Goal: Complete application form: Complete application form

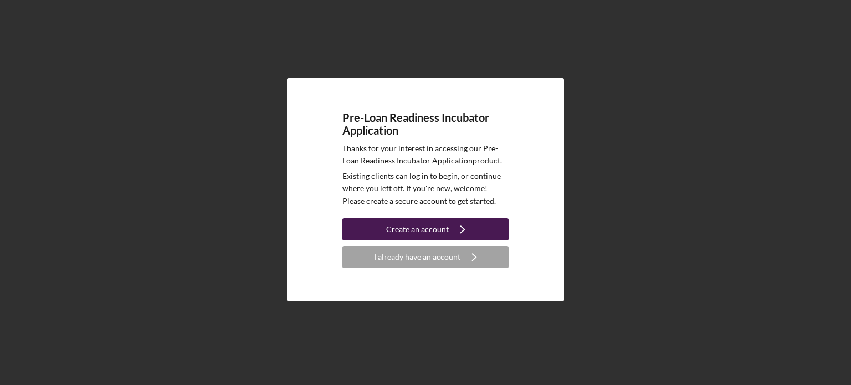
click at [471, 230] on icon "Icon/Navigate" at bounding box center [463, 230] width 28 height 28
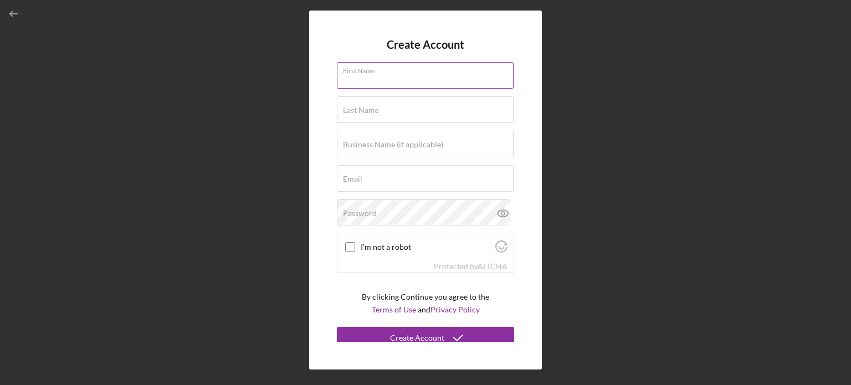
click at [407, 85] on input "First Name" at bounding box center [425, 75] width 177 height 27
type input "[PERSON_NAME]"
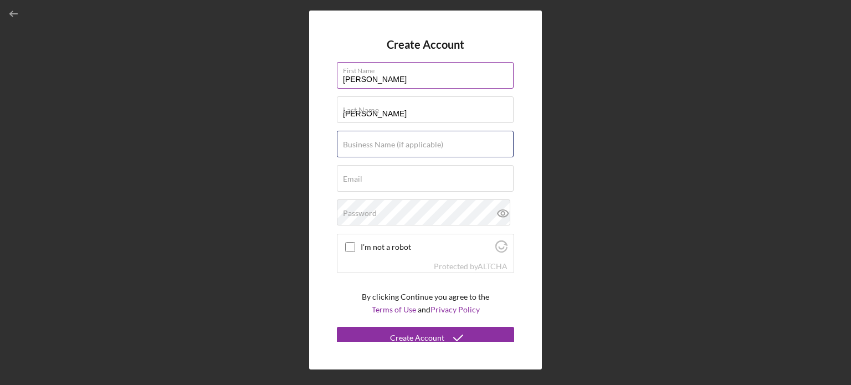
type input "[PERSON_NAME] Media LLC"
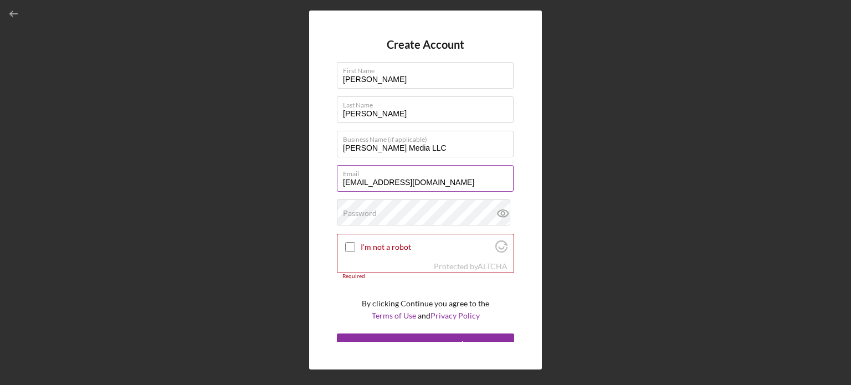
click at [443, 179] on input "[EMAIL_ADDRESS][DOMAIN_NAME]" at bounding box center [425, 178] width 177 height 27
type input "[EMAIL_ADDRESS][DOMAIN_NAME]"
click at [348, 241] on div at bounding box center [350, 247] width 13 height 13
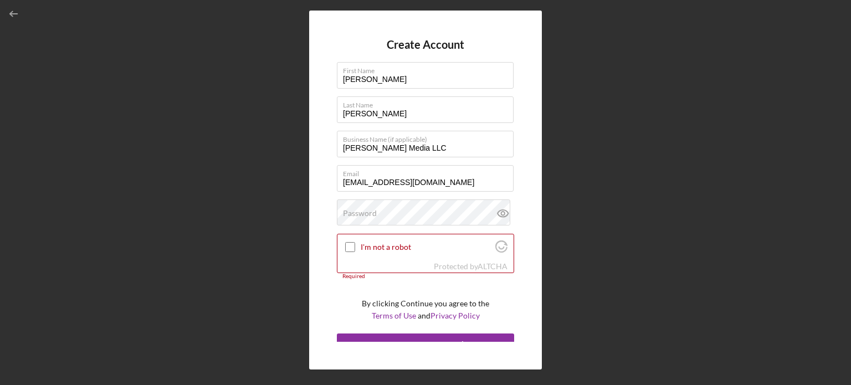
drag, startPoint x: 351, startPoint y: 250, endPoint x: 371, endPoint y: 228, distance: 30.2
click at [350, 249] on input "I'm not a robot" at bounding box center [350, 247] width 10 height 10
checkbox input "true"
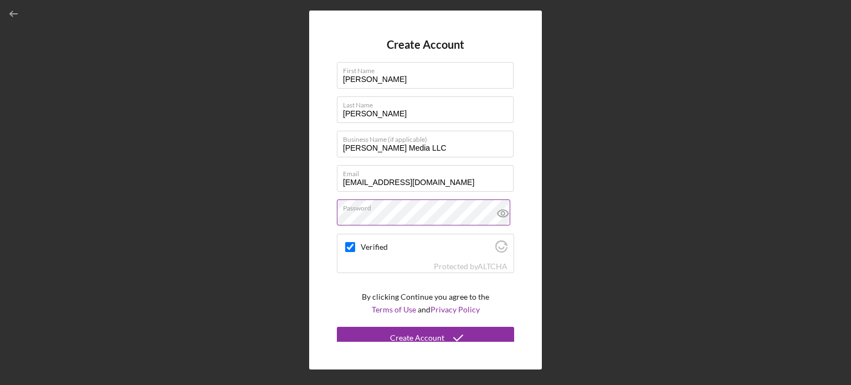
click at [500, 218] on icon at bounding box center [503, 214] width 28 height 28
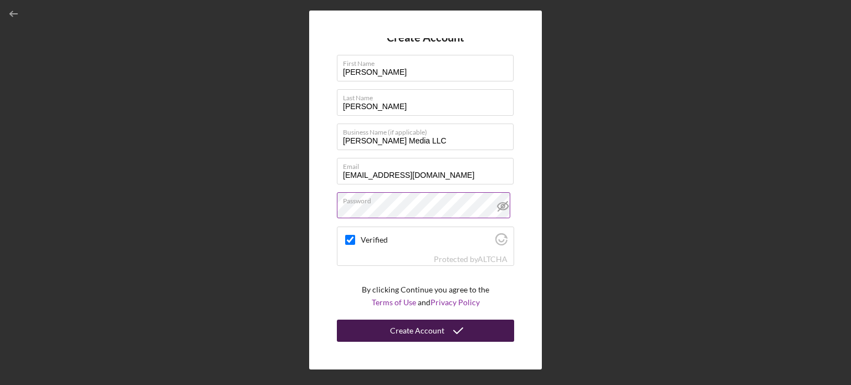
click at [438, 328] on div "Create Account" at bounding box center [417, 331] width 54 height 22
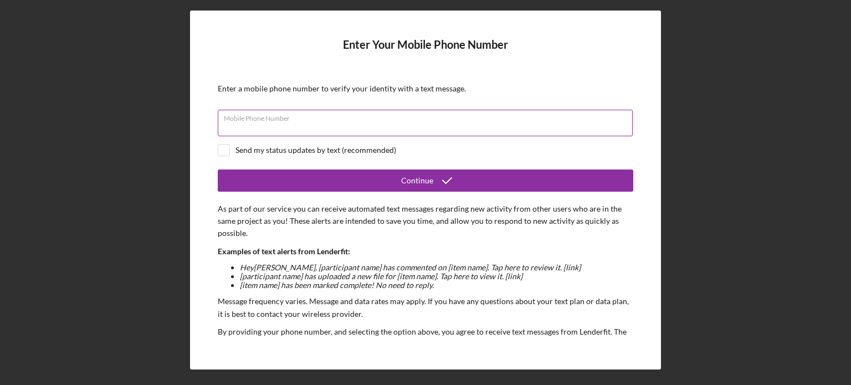
click at [361, 127] on input "Mobile Phone Number" at bounding box center [425, 123] width 415 height 27
type input "[PHONE_NUMBER]"
click at [225, 151] on input "checkbox" at bounding box center [223, 150] width 11 height 11
checkbox input "true"
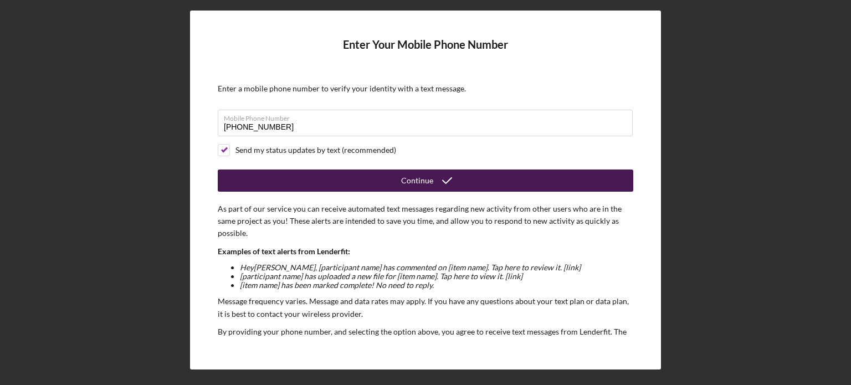
click at [409, 182] on div "Continue" at bounding box center [417, 181] width 32 height 22
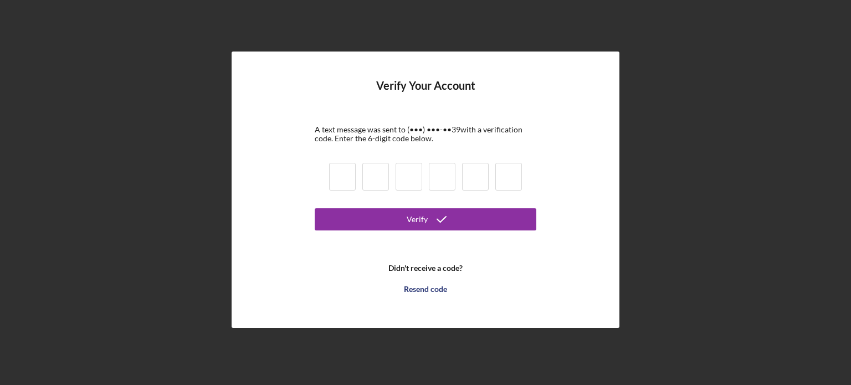
click at [346, 178] on input at bounding box center [342, 177] width 27 height 28
type input "5"
type input "3"
type input "0"
type input "9"
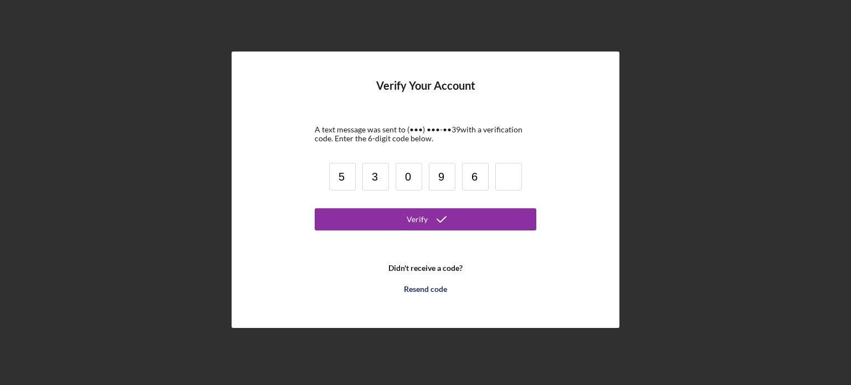
type input "6"
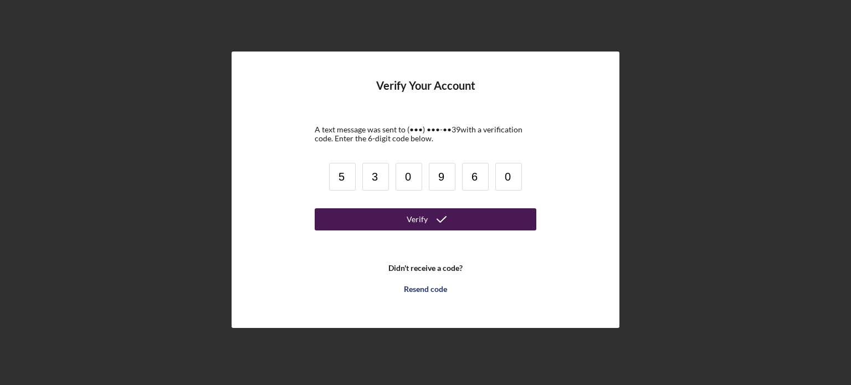
type input "0"
click at [493, 217] on button "Verify" at bounding box center [426, 219] width 222 height 22
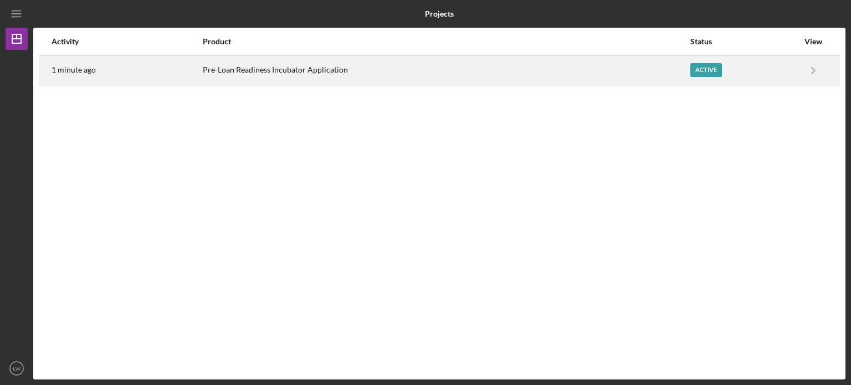
click at [269, 68] on div "Pre-Loan Readiness Incubator Application" at bounding box center [446, 71] width 487 height 28
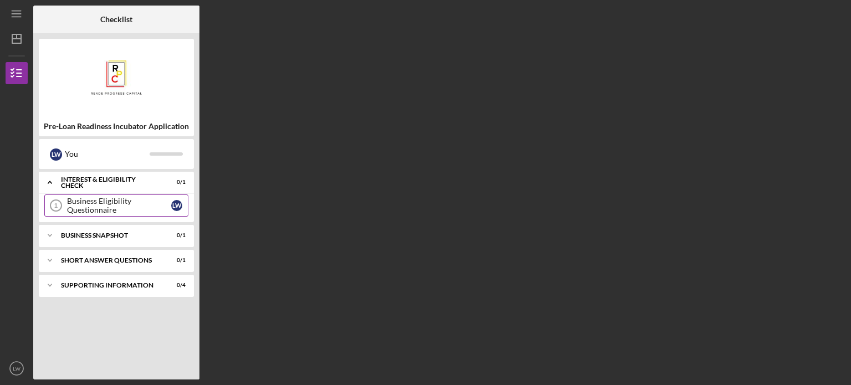
click at [120, 210] on div "Business Eligibility Questionnaire" at bounding box center [119, 206] width 104 height 18
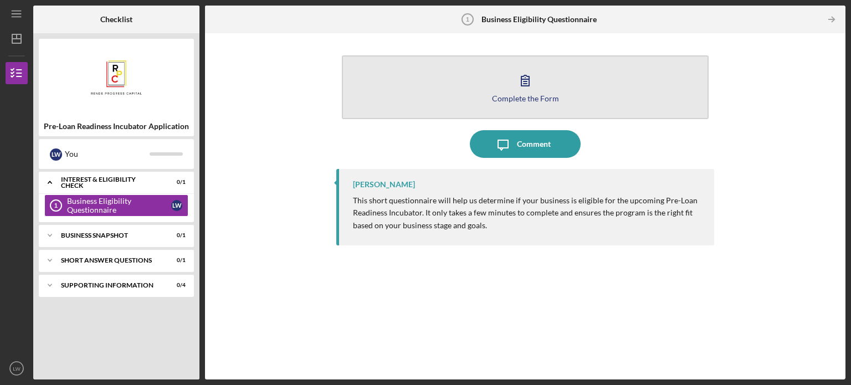
click at [525, 88] on icon "button" at bounding box center [526, 81] width 28 height 28
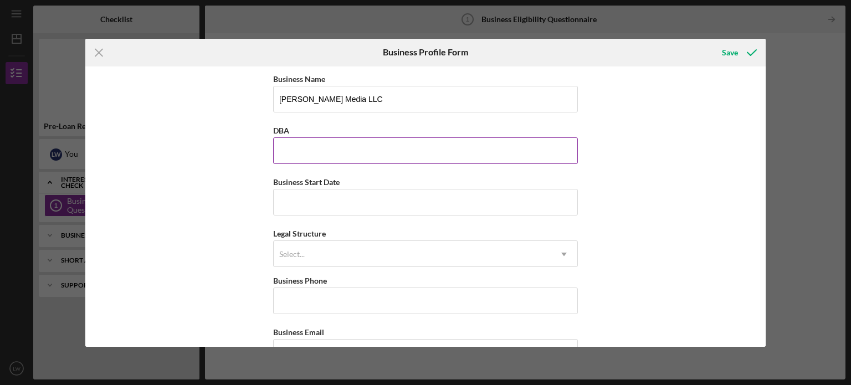
click at [337, 152] on input "DBA" at bounding box center [425, 150] width 305 height 27
type input "[PERSON_NAME] Media LLC"
type input "[PHONE_NUMBER]"
type input "[STREET_ADDRESS]"
type input "[GEOGRAPHIC_DATA]"
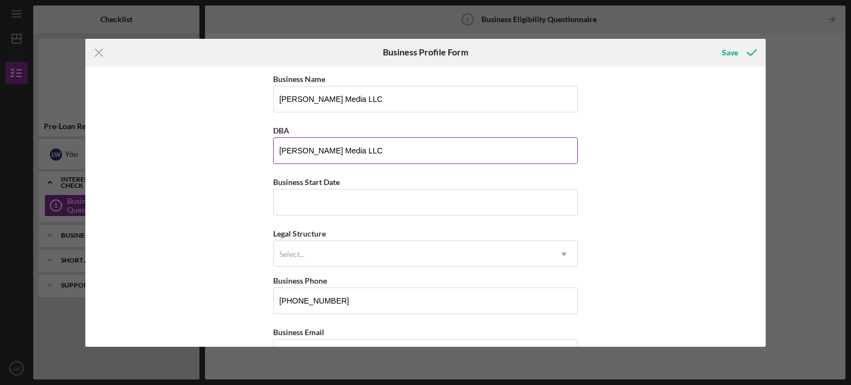
type input "WA"
type input "99201"
type input "WA"
click at [342, 201] on input "Business Start Date" at bounding box center [425, 202] width 305 height 27
click at [171, 259] on div "Business Name [PERSON_NAME] Media LLC DBA [PERSON_NAME] Media LLC Business Star…" at bounding box center [425, 207] width 681 height 280
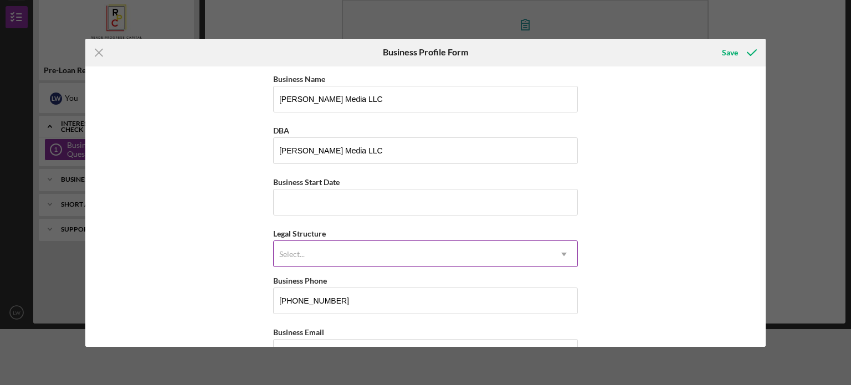
click at [304, 250] on div "Select..." at bounding box center [292, 254] width 28 height 9
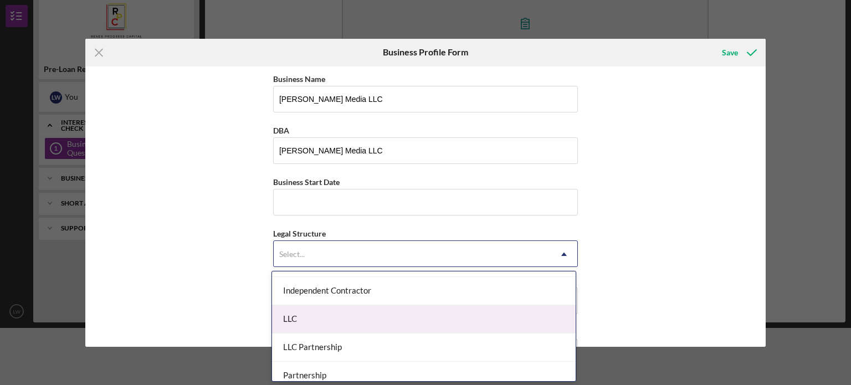
scroll to position [166, 0]
click at [333, 317] on div "LLC" at bounding box center [424, 317] width 304 height 28
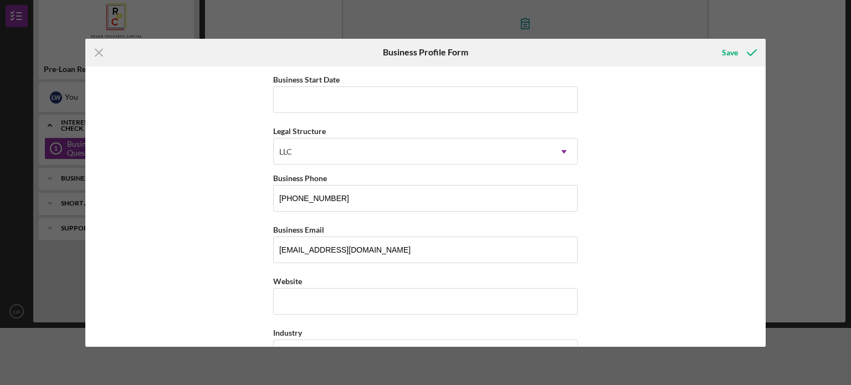
scroll to position [111, 0]
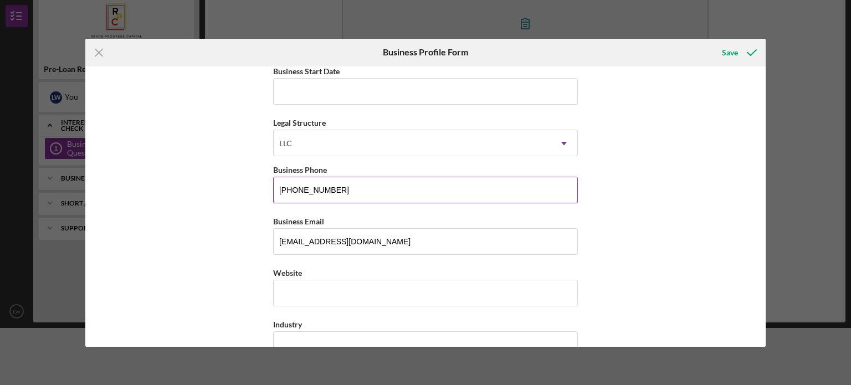
click at [343, 188] on input "[PHONE_NUMBER]" at bounding box center [425, 190] width 305 height 27
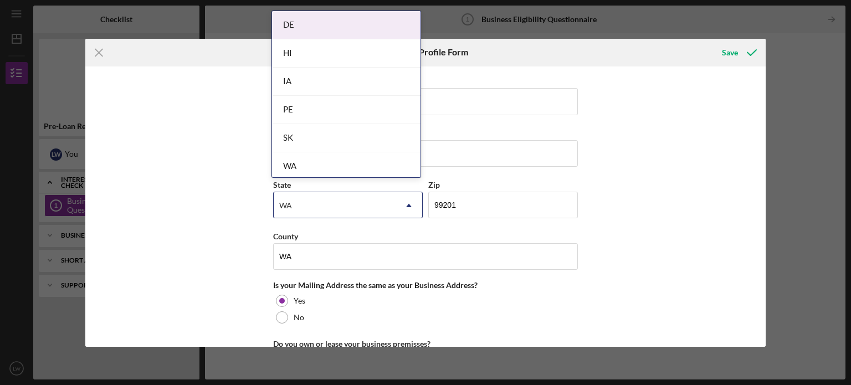
scroll to position [665, 0]
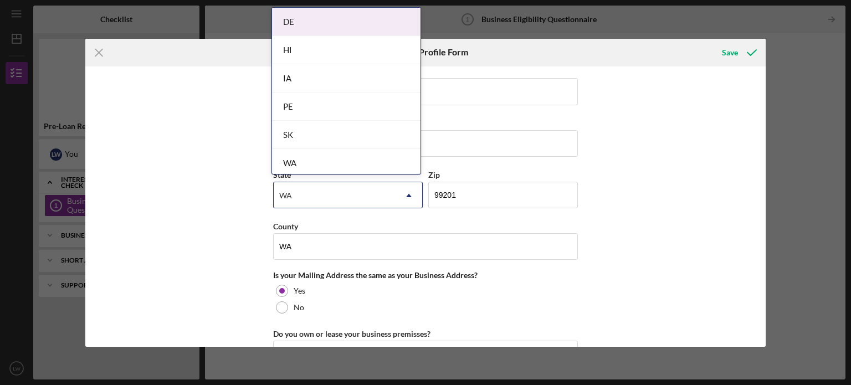
click at [139, 195] on div "Business Name [PERSON_NAME] Media LLC DBA [PERSON_NAME] Media LLC Business Star…" at bounding box center [425, 207] width 681 height 280
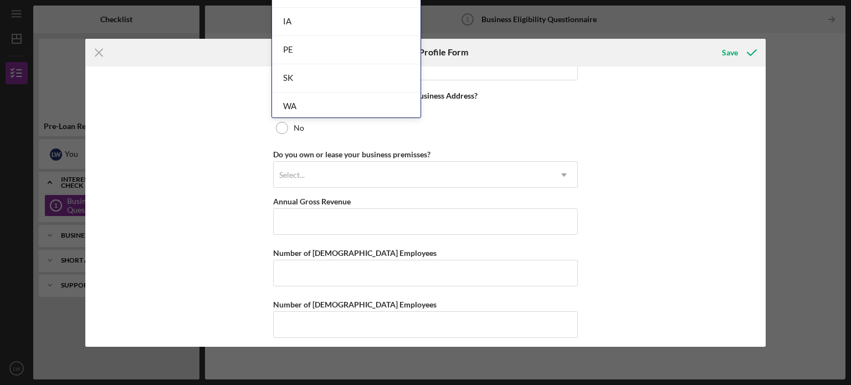
scroll to position [849, 0]
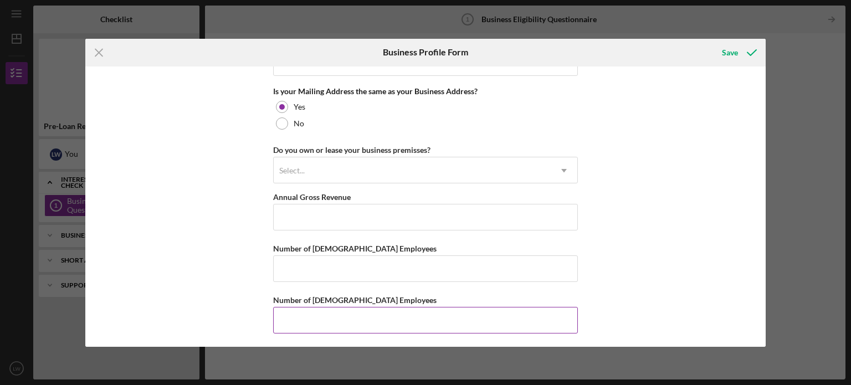
click at [390, 321] on input "Number of [DEMOGRAPHIC_DATA] Employees" at bounding box center [425, 320] width 305 height 27
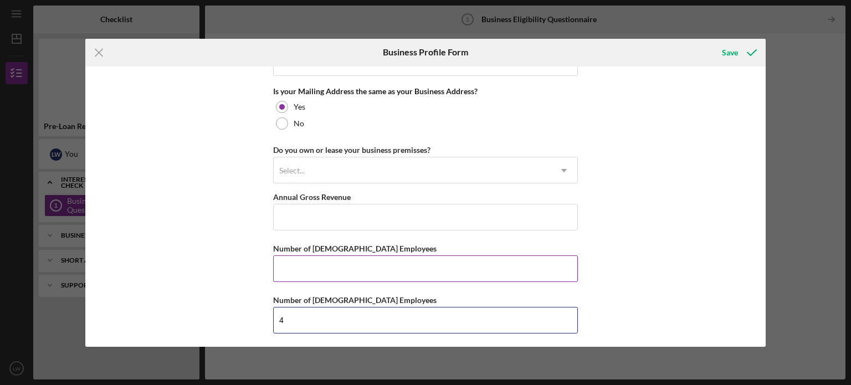
type input "4"
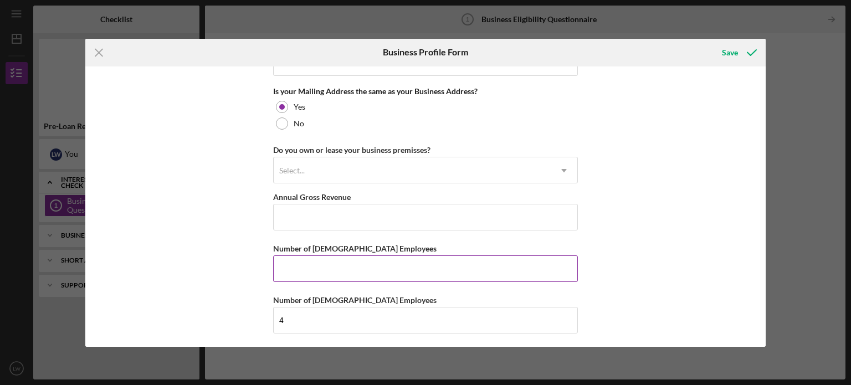
click at [382, 266] on input "Number of [DEMOGRAPHIC_DATA] Employees" at bounding box center [425, 269] width 305 height 27
type input "0"
type input "1"
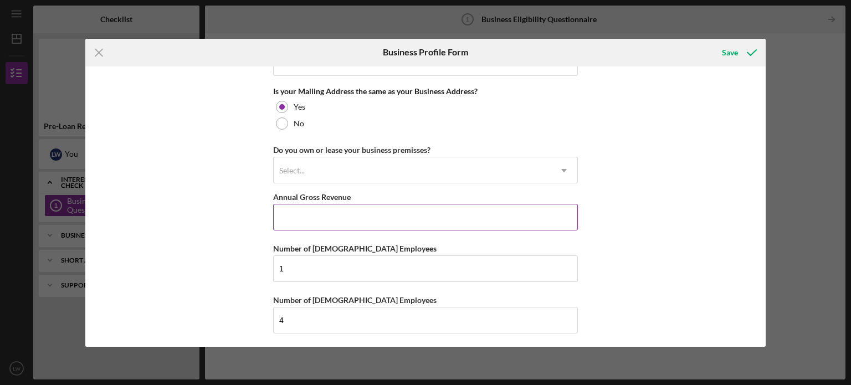
click at [376, 219] on input "Annual Gross Revenue" at bounding box center [425, 217] width 305 height 27
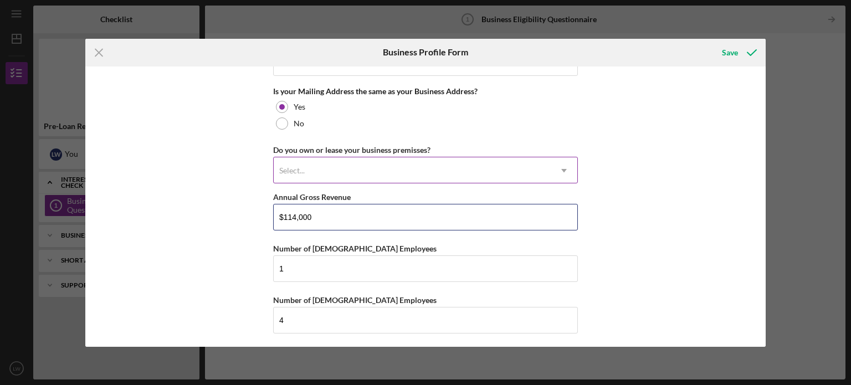
type input "$114,000"
click at [385, 168] on div "Select..." at bounding box center [412, 170] width 277 height 25
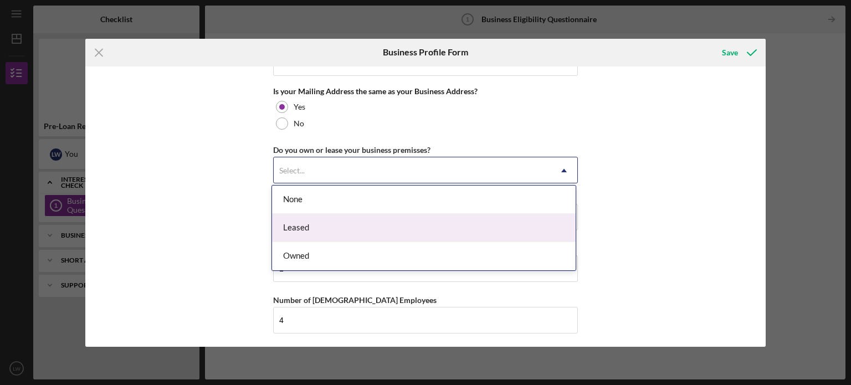
click at [359, 224] on div "Leased" at bounding box center [424, 228] width 304 height 28
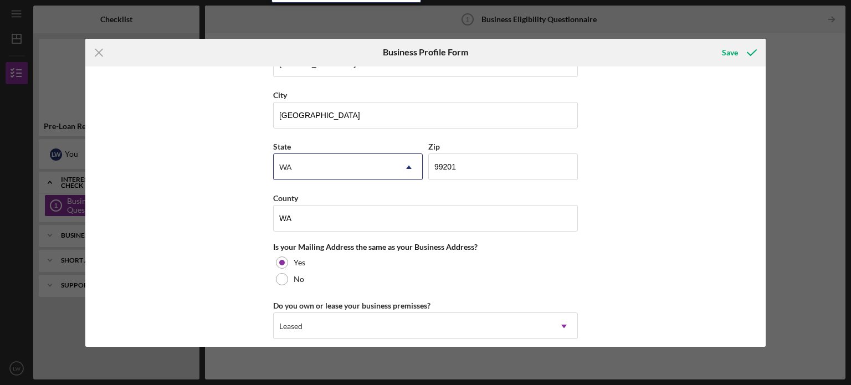
scroll to position [683, 0]
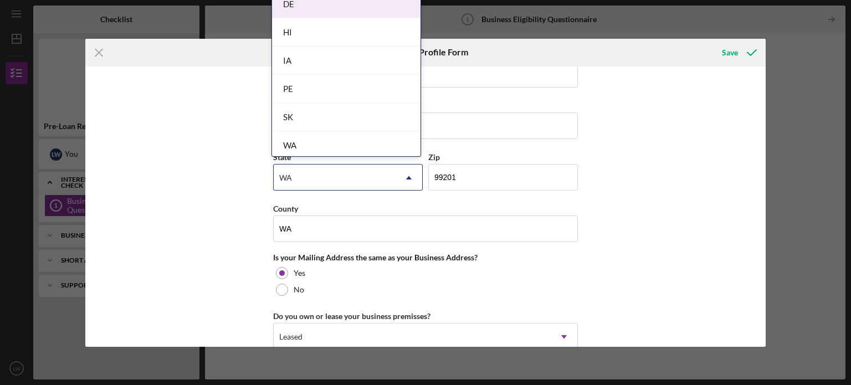
click at [716, 135] on div "Business Name [PERSON_NAME] Media LLC DBA [PERSON_NAME] Media LLC Business Star…" at bounding box center [425, 207] width 681 height 280
click at [136, 203] on div "Business Name [PERSON_NAME] Media LLC DBA [PERSON_NAME] Media LLC Business Star…" at bounding box center [425, 207] width 681 height 280
click at [560, 153] on div "Zip" at bounding box center [503, 157] width 150 height 14
click at [466, 120] on input "[GEOGRAPHIC_DATA]" at bounding box center [425, 126] width 305 height 27
click at [565, 116] on input "[GEOGRAPHIC_DATA]" at bounding box center [425, 126] width 305 height 27
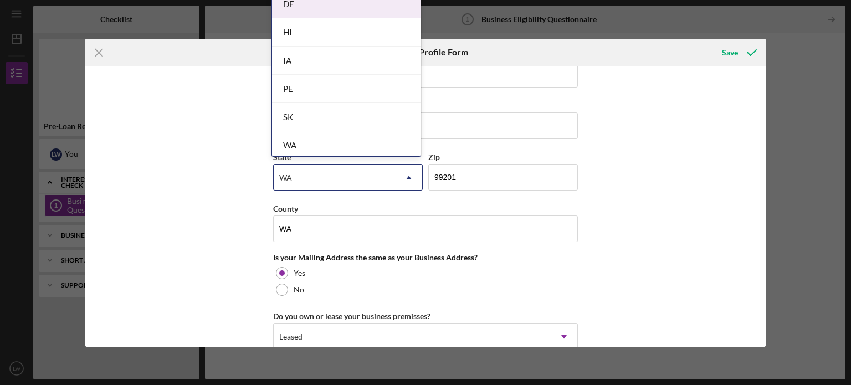
drag, startPoint x: 667, startPoint y: 139, endPoint x: 726, endPoint y: 196, distance: 81.1
click at [667, 140] on div "Business Name [PERSON_NAME] Media LLC DBA [PERSON_NAME] Media LLC Business Star…" at bounding box center [425, 207] width 681 height 280
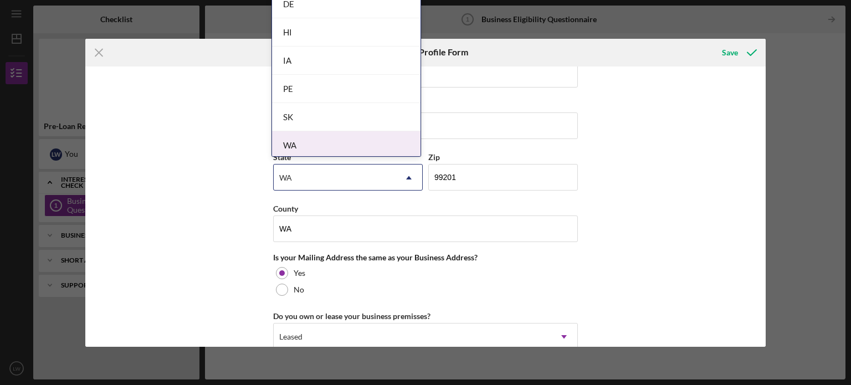
click at [324, 148] on div "WA" at bounding box center [346, 145] width 149 height 28
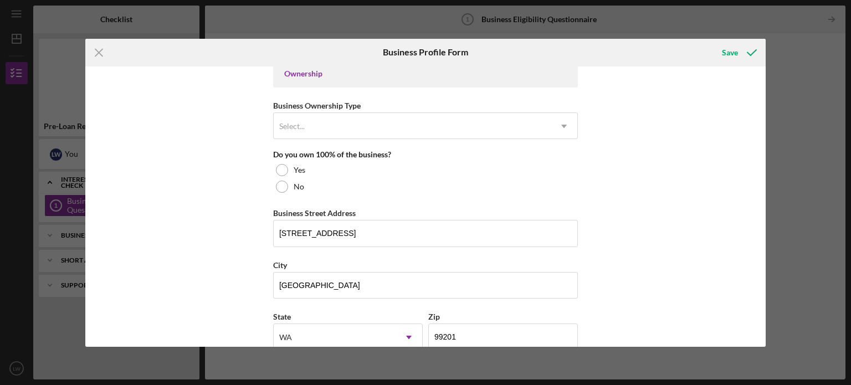
scroll to position [517, 0]
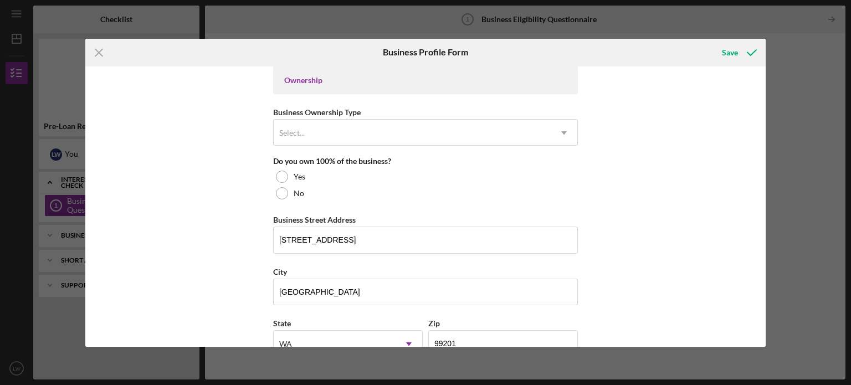
click at [624, 166] on div "Business Name [PERSON_NAME] Media LLC DBA [PERSON_NAME] Media LLC Business Star…" at bounding box center [425, 207] width 681 height 280
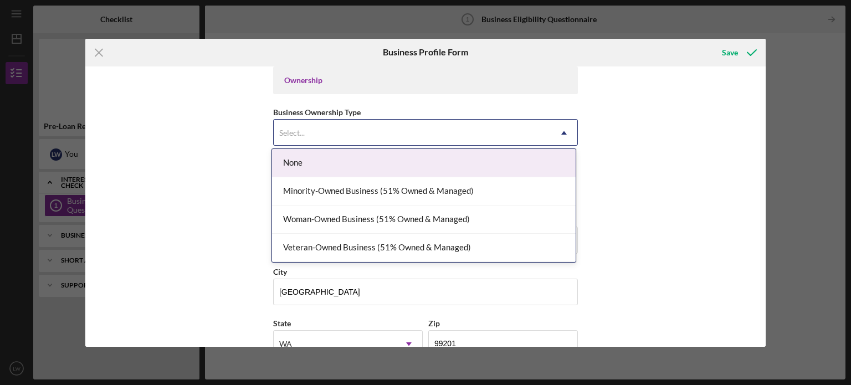
click at [548, 134] on div "Select..." at bounding box center [412, 132] width 277 height 25
click at [652, 172] on div "Business Name [PERSON_NAME] Media LLC DBA [PERSON_NAME] Media LLC Business Star…" at bounding box center [425, 207] width 681 height 280
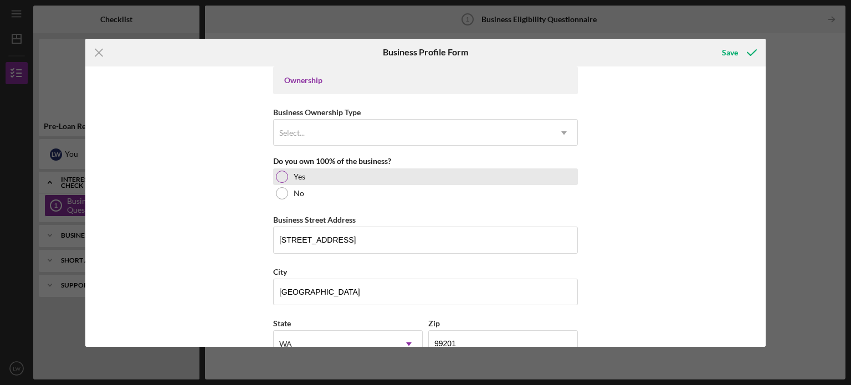
click at [284, 173] on div at bounding box center [282, 177] width 12 height 12
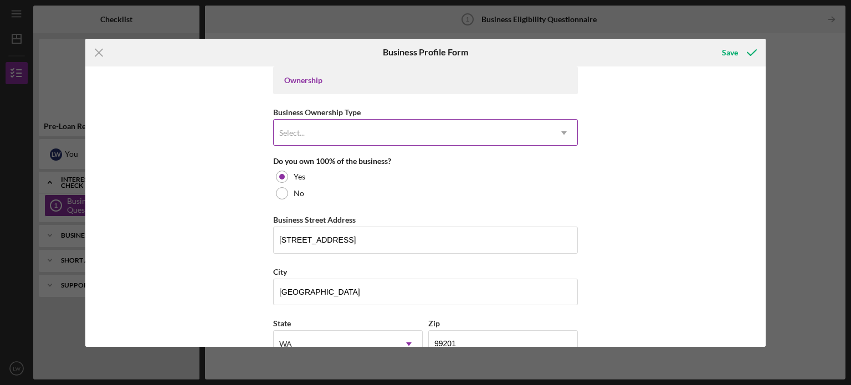
click at [534, 130] on div "Select..." at bounding box center [412, 132] width 277 height 25
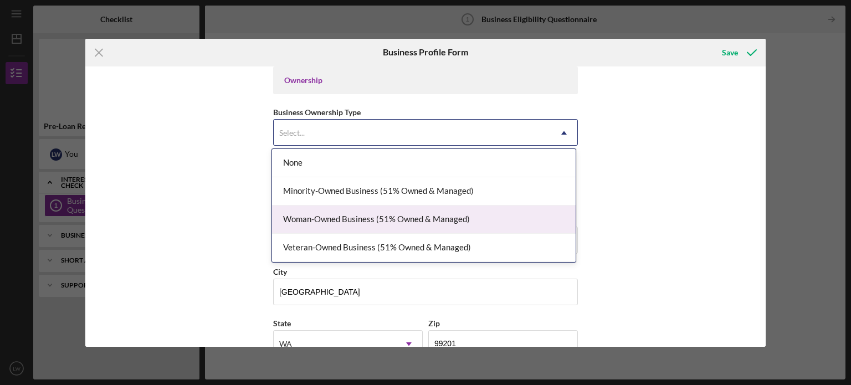
click at [442, 226] on div "Woman-Owned Business (51% Owned & Managed)" at bounding box center [424, 220] width 304 height 28
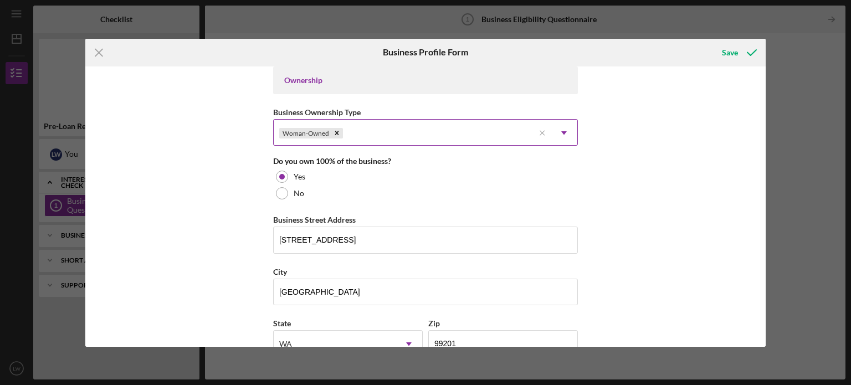
click at [565, 131] on icon "Icon/Dropdown Arrow" at bounding box center [564, 133] width 27 height 27
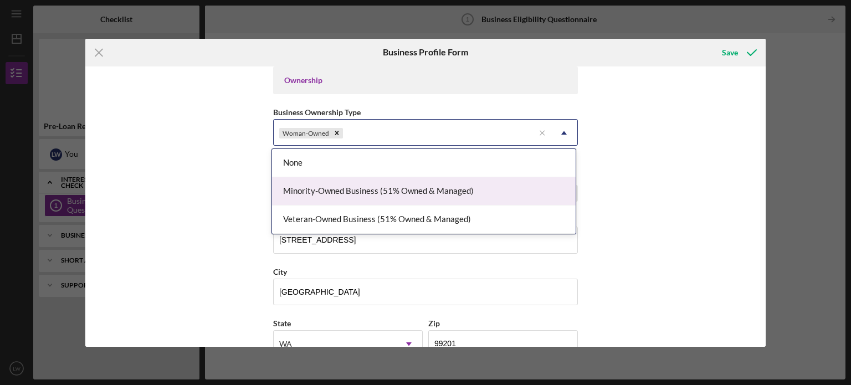
click at [431, 196] on div "Minority-Owned Business (51% Owned & Managed)" at bounding box center [424, 191] width 304 height 28
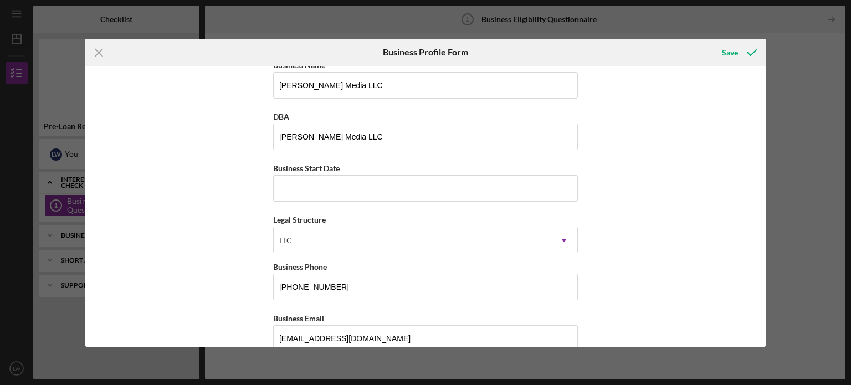
scroll to position [0, 0]
